Goal: Task Accomplishment & Management: Manage account settings

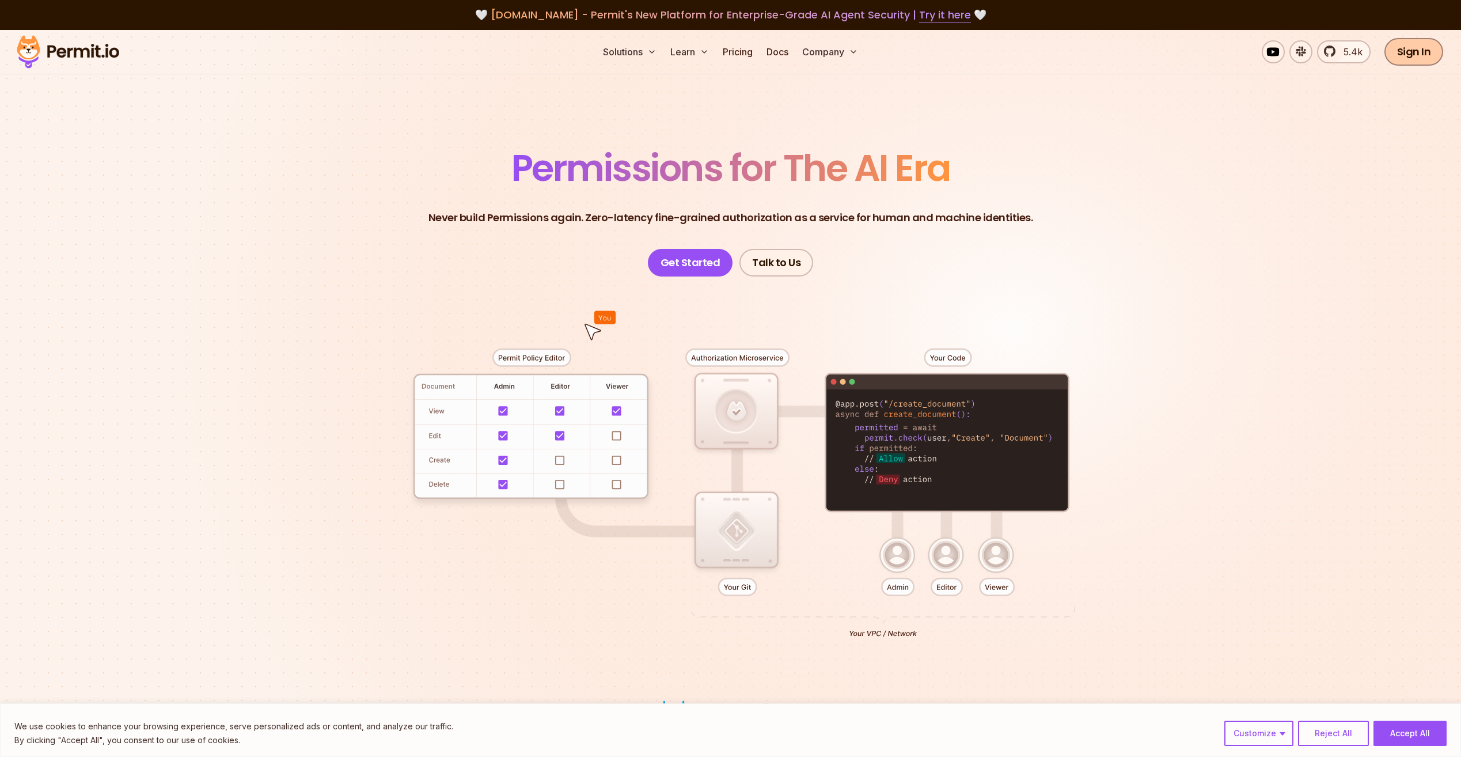
click at [1420, 48] on link "Sign In" at bounding box center [1414, 52] width 59 height 28
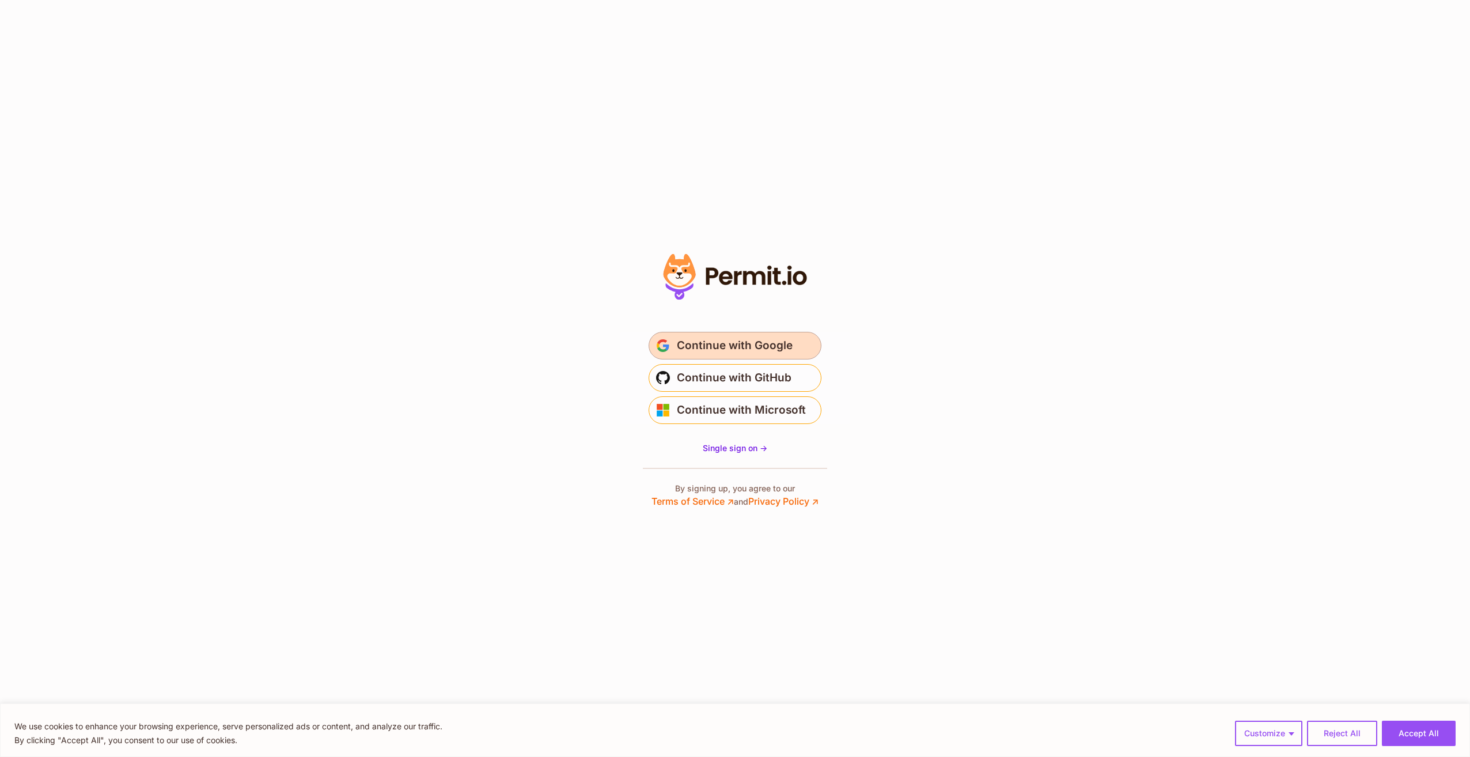
click at [792, 334] on button "Continue with Google" at bounding box center [735, 346] width 173 height 28
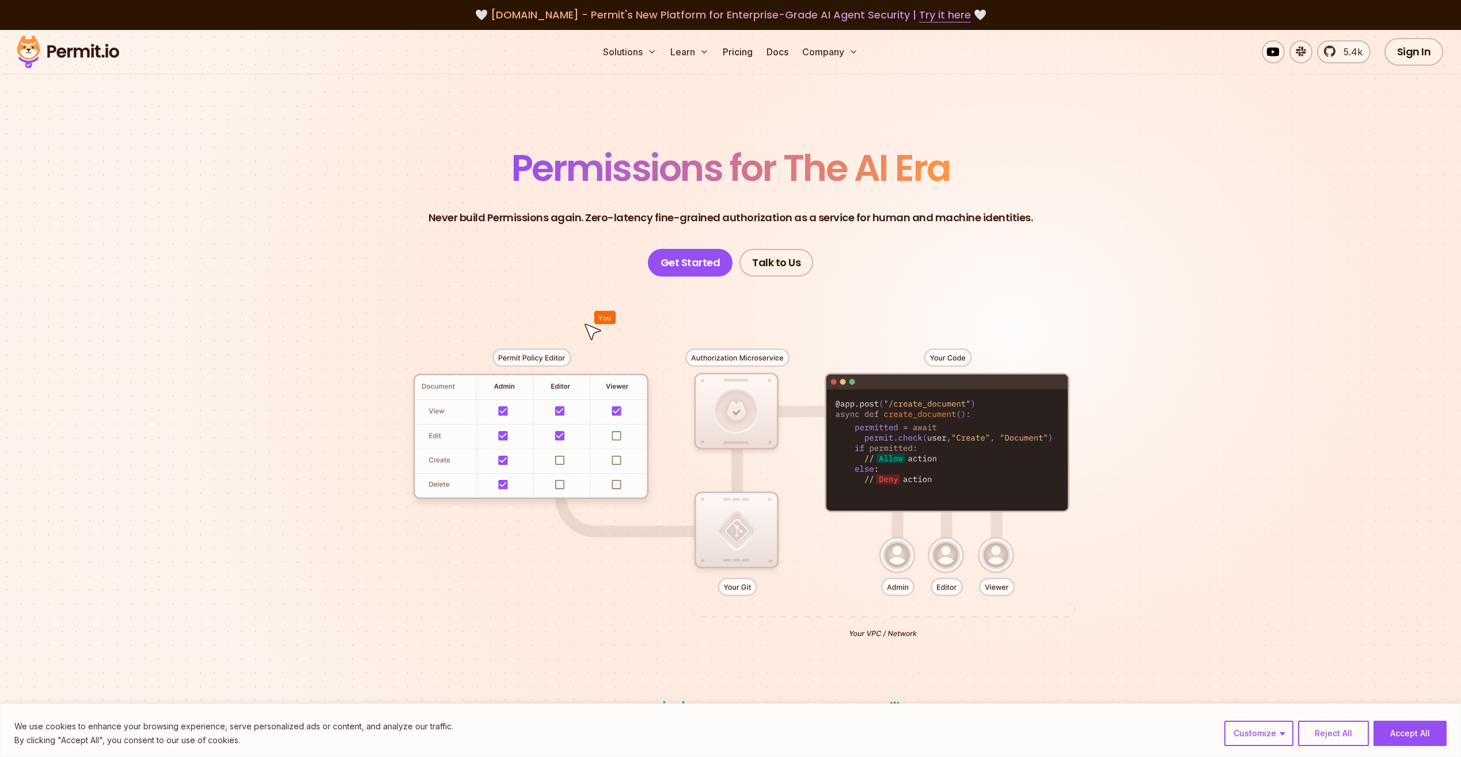
click at [1280, 232] on section "Permissions for The AI Era Never build Permissions again. Zero-latency fine-gra…" at bounding box center [730, 410] width 1461 height 760
click at [1413, 733] on button "Accept All" at bounding box center [1410, 733] width 73 height 25
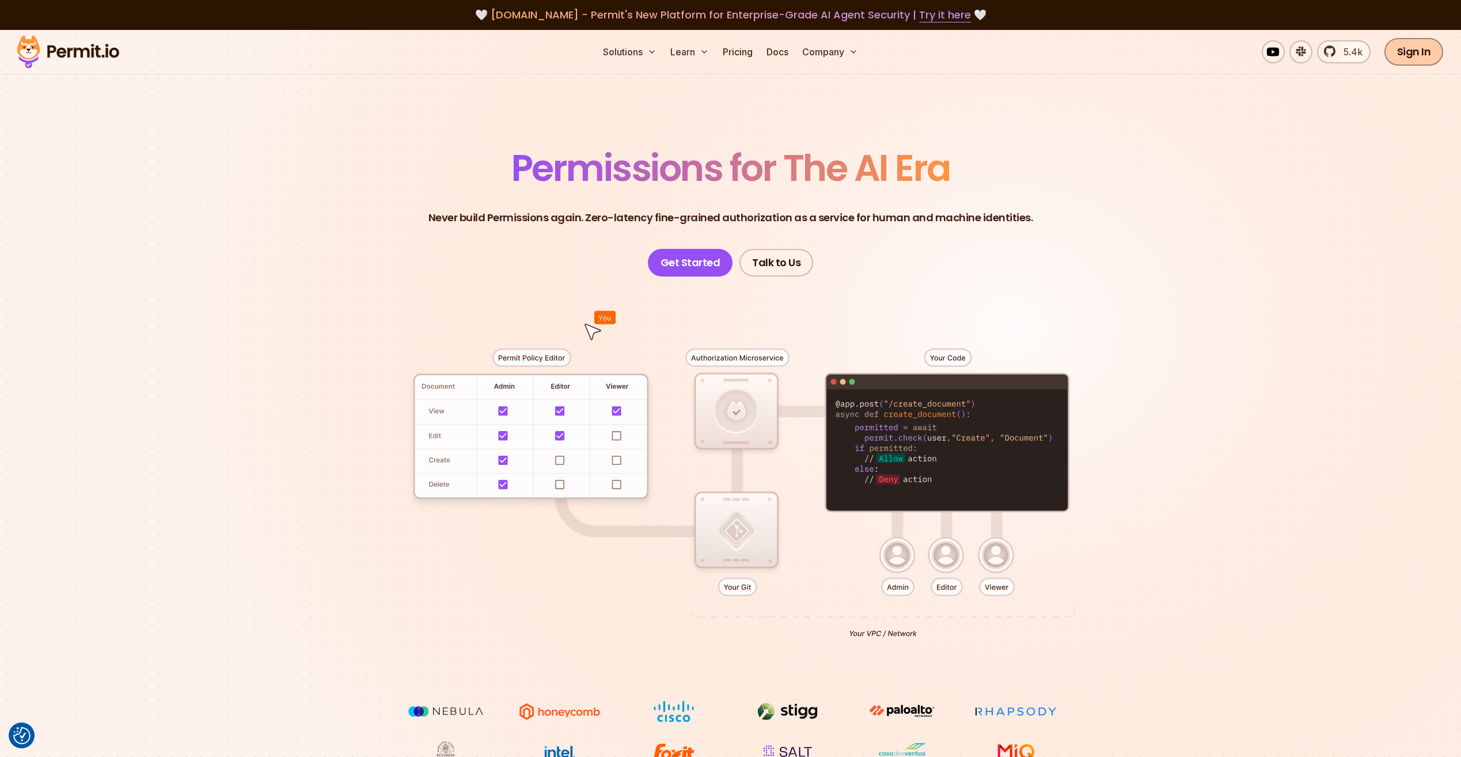
click at [1405, 56] on link "Sign In" at bounding box center [1414, 52] width 59 height 28
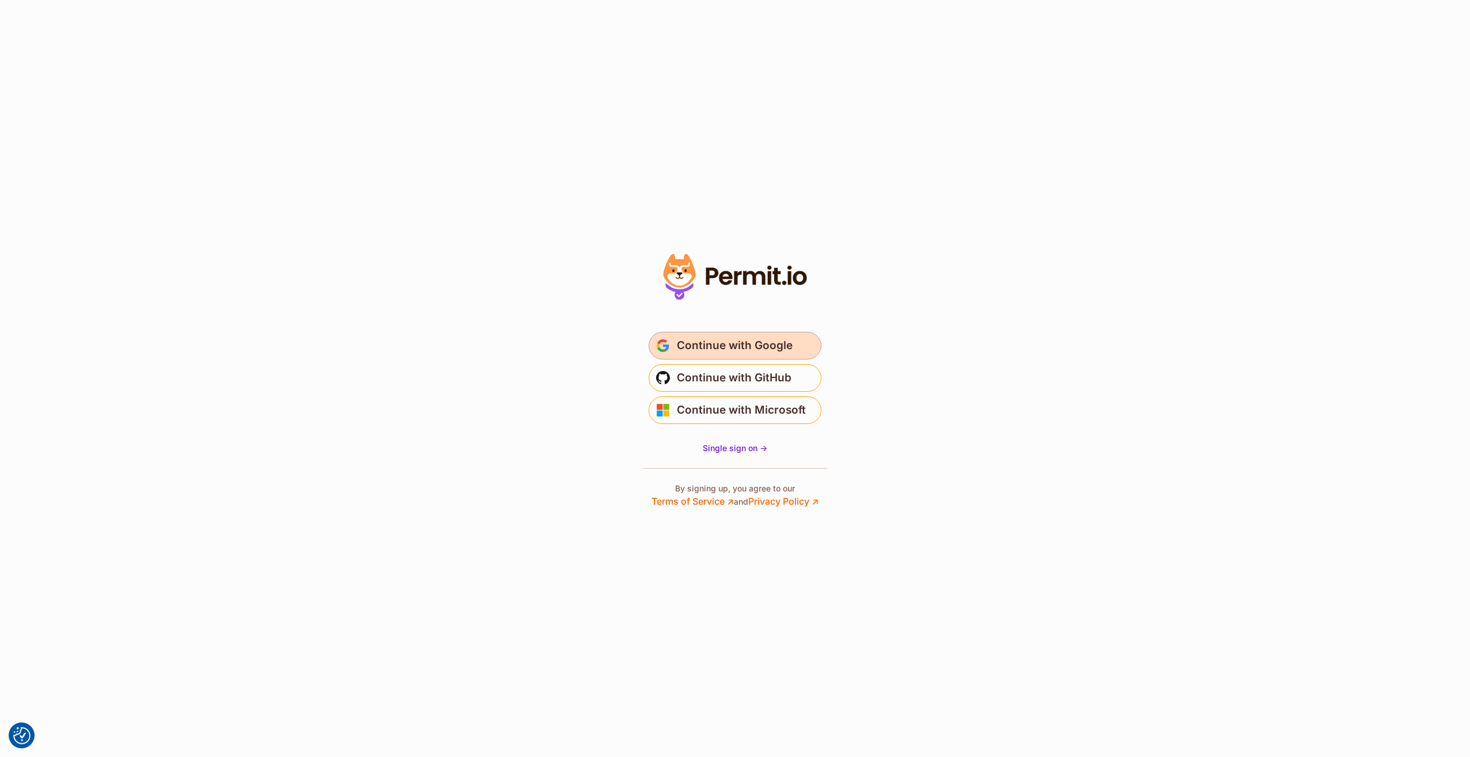
click at [730, 347] on span "Continue with Google" at bounding box center [735, 345] width 116 height 18
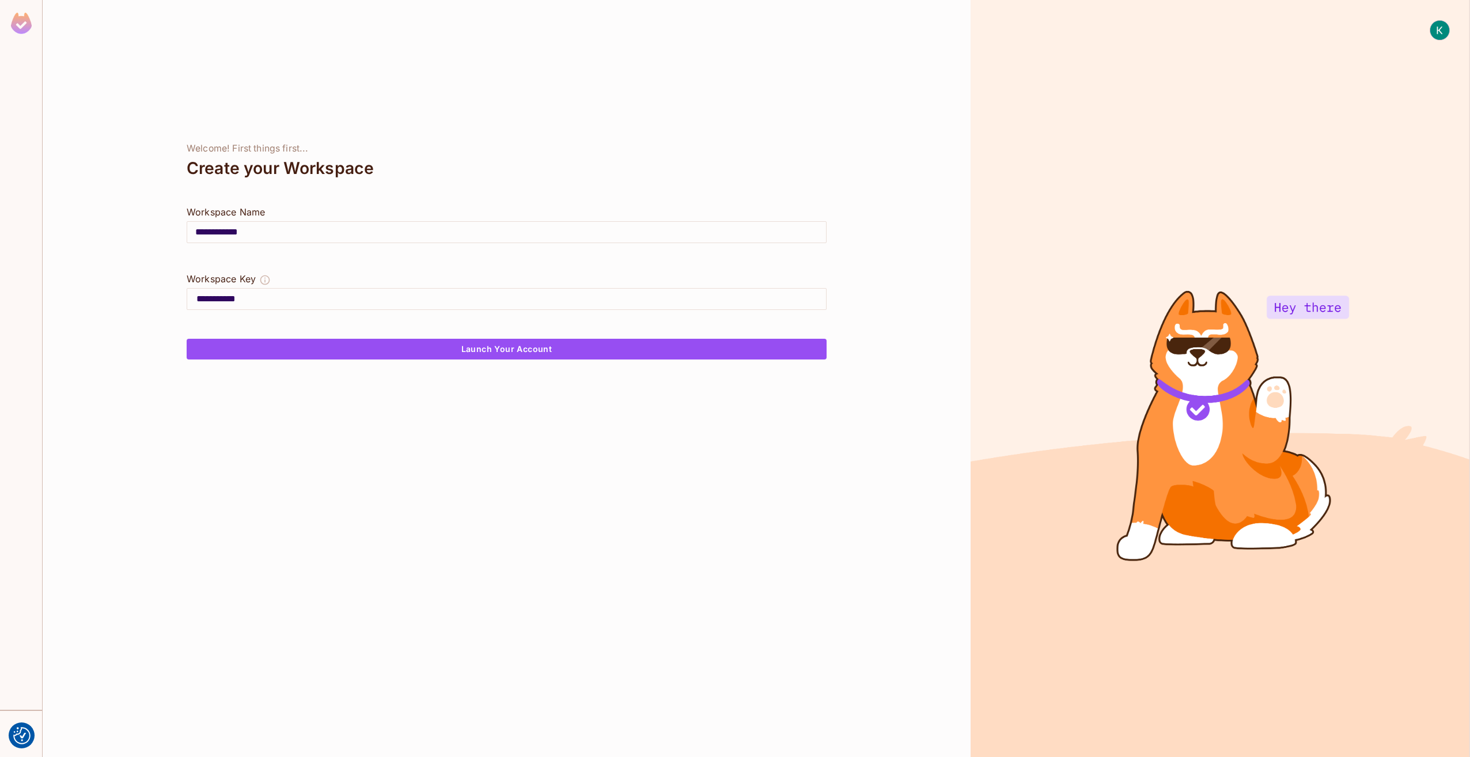
click at [1240, 155] on div at bounding box center [1219, 378] width 499 height 757
click at [1302, 301] on div at bounding box center [1219, 378] width 499 height 757
click at [21, 24] on img at bounding box center [21, 23] width 21 height 21
click at [26, 731] on img "Consent Preferences" at bounding box center [21, 735] width 17 height 17
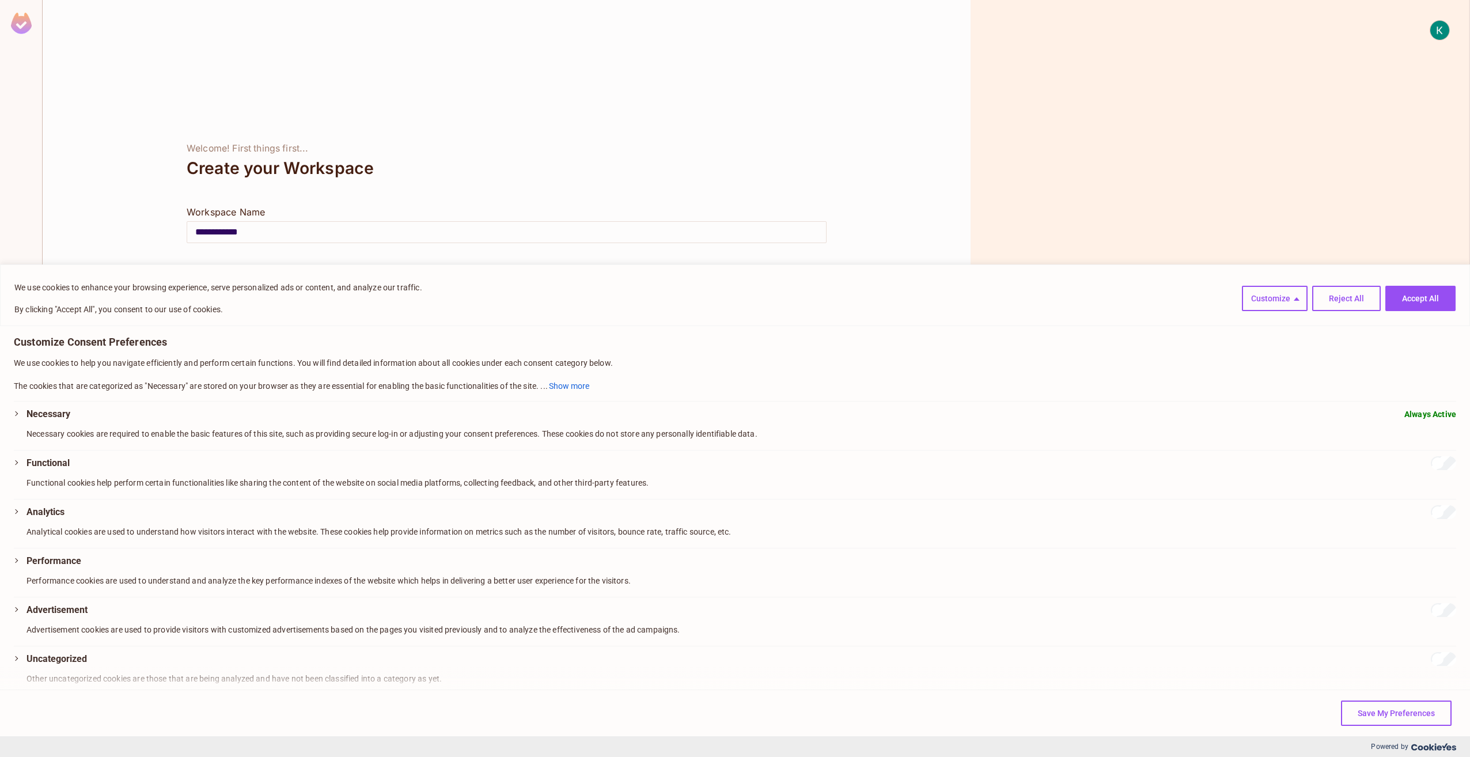
click at [1302, 131] on div at bounding box center [1219, 378] width 499 height 757
click at [1432, 294] on button "Accept All" at bounding box center [1420, 298] width 70 height 25
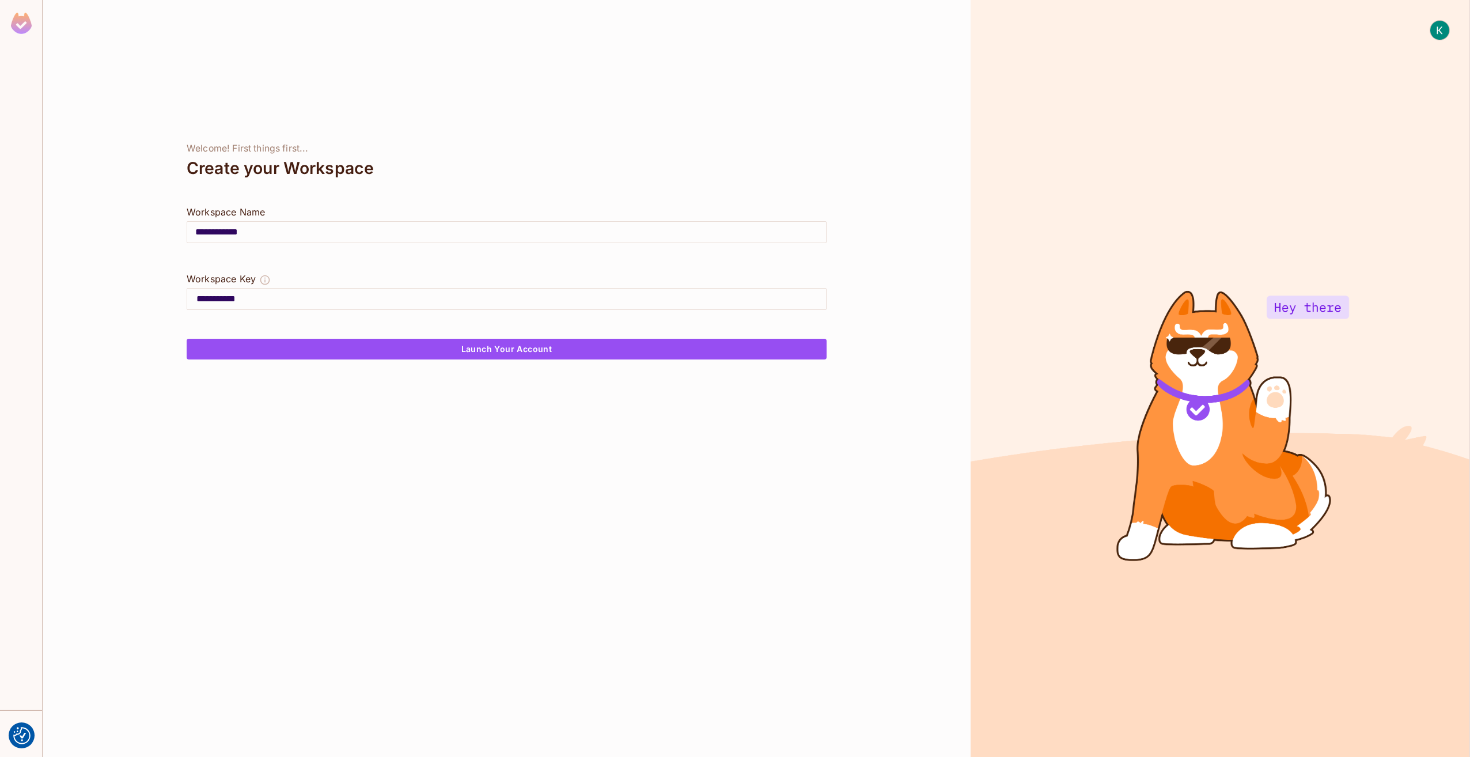
click at [1436, 32] on img at bounding box center [1439, 30] width 19 height 19
click at [1356, 71] on span "[EMAIL_ADDRESS][PERSON_NAME][DOMAIN_NAME]" at bounding box center [1442, 70] width 204 height 11
click at [1161, 97] on div at bounding box center [735, 378] width 1470 height 757
